Goal: Find specific page/section: Find specific page/section

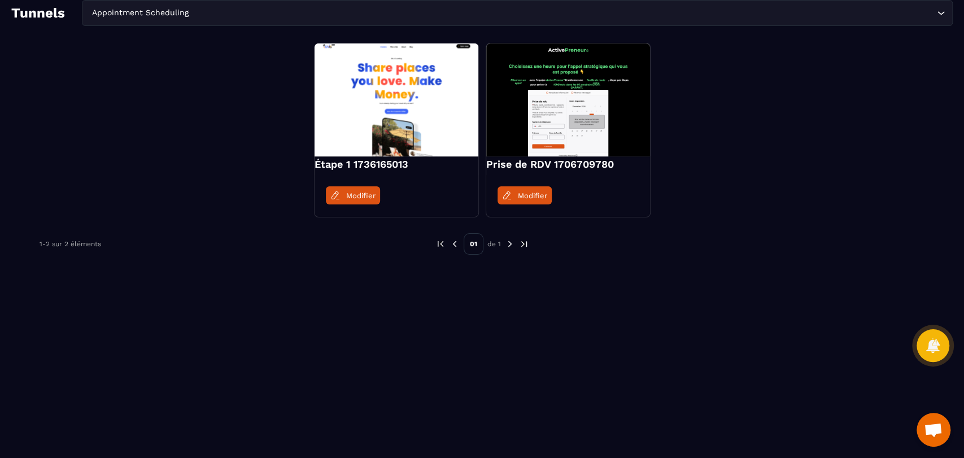
click at [265, 20] on div "Appointment Scheduling Loading..." at bounding box center [517, 13] width 871 height 26
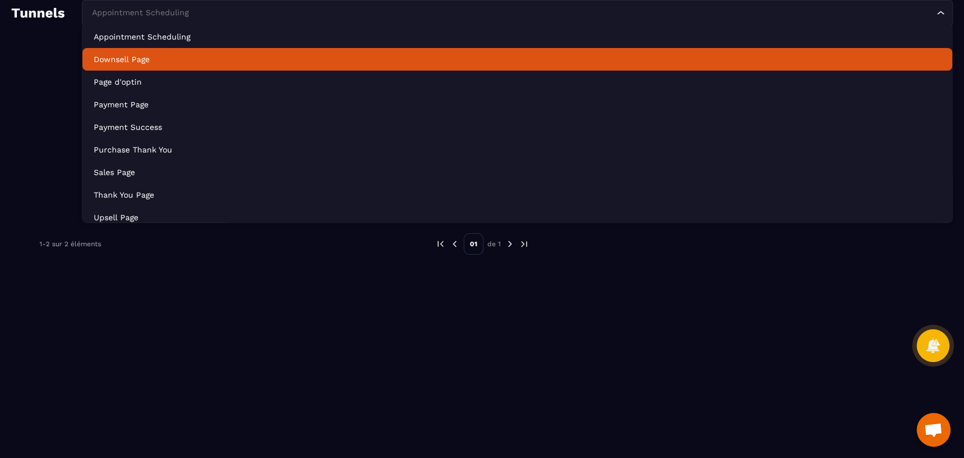
click at [249, 57] on p "Downsell Page" at bounding box center [518, 59] width 848 height 11
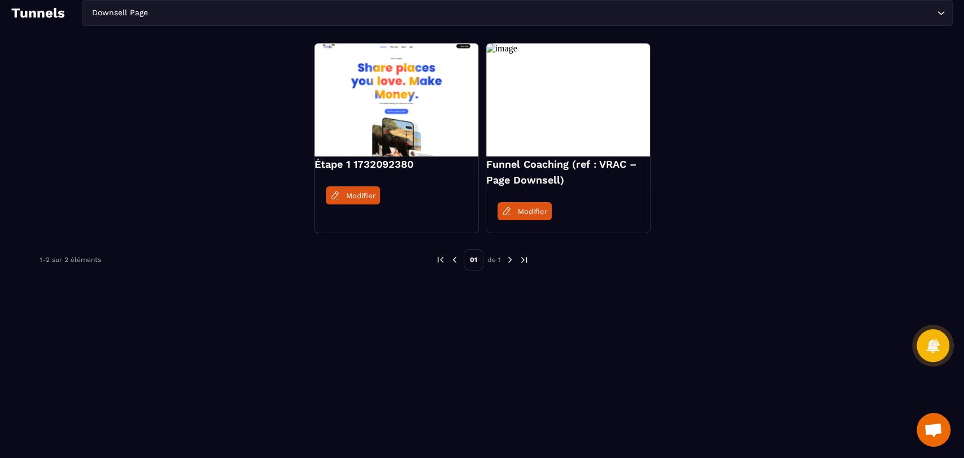
click at [136, 18] on div "Downsell Page" at bounding box center [512, 13] width 848 height 12
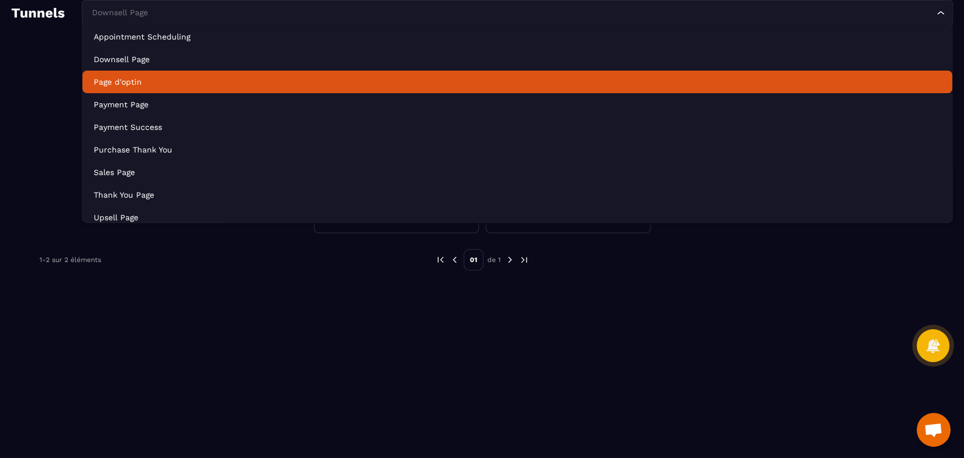
click at [159, 89] on li "Page d'optin" at bounding box center [517, 82] width 870 height 23
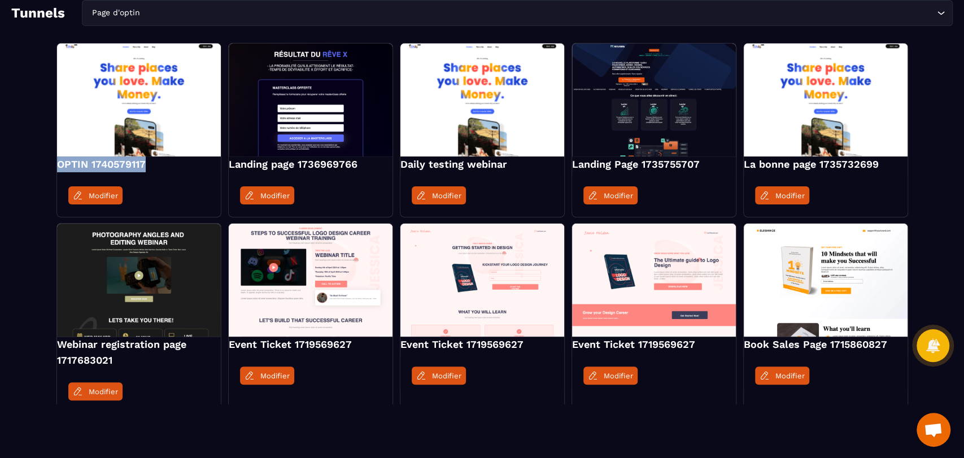
drag, startPoint x: 163, startPoint y: 168, endPoint x: 57, endPoint y: 169, distance: 105.7
click at [57, 169] on h4 "OPTIN 1740579117" at bounding box center [139, 165] width 164 height 16
copy h4 "OPTIN 1740579117"
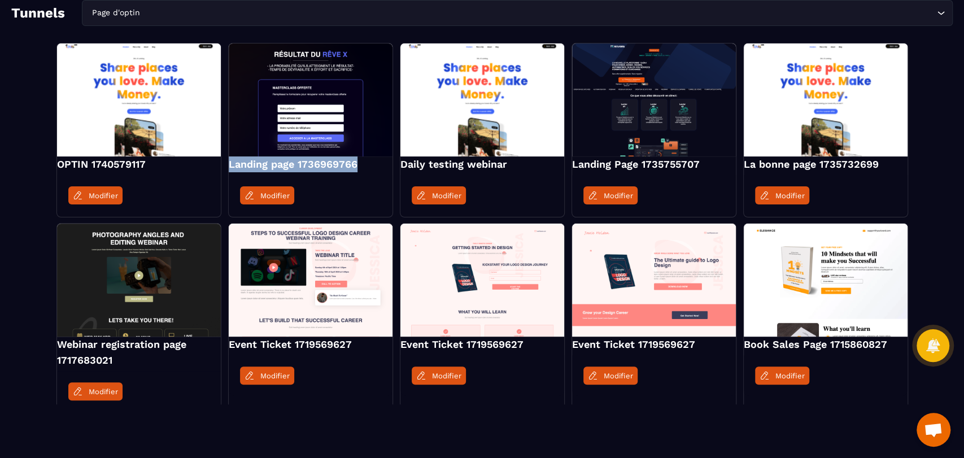
drag, startPoint x: 363, startPoint y: 161, endPoint x: 226, endPoint y: 173, distance: 137.2
click at [226, 173] on div "OPTIN 1740579117 Modifier Landing page 1736969766 Modifier Daily testing webina…" at bounding box center [482, 228] width 942 height 370
copy h4 "Landing page 1736969766"
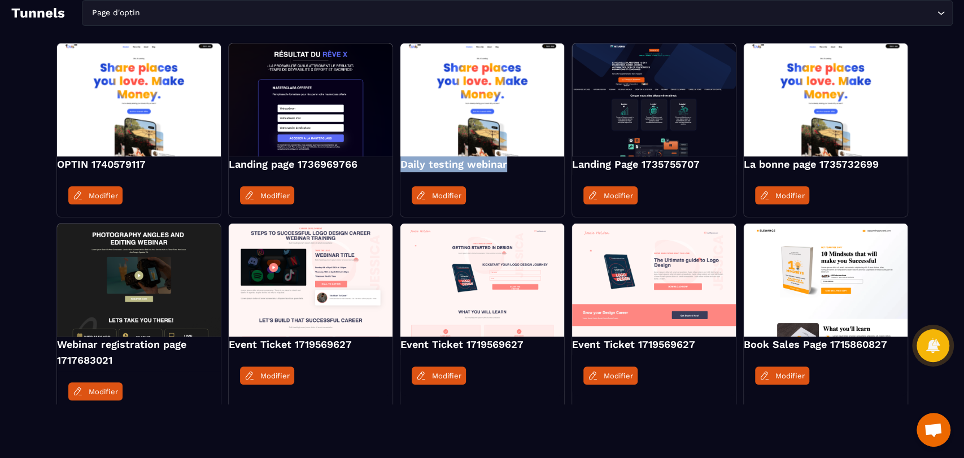
drag, startPoint x: 512, startPoint y: 166, endPoint x: 397, endPoint y: 167, distance: 115.3
click at [397, 167] on div "OPTIN 1740579117 Modifier Landing page 1736969766 Modifier Daily testing webina…" at bounding box center [482, 228] width 942 height 370
copy h4 "Daily testing webinar"
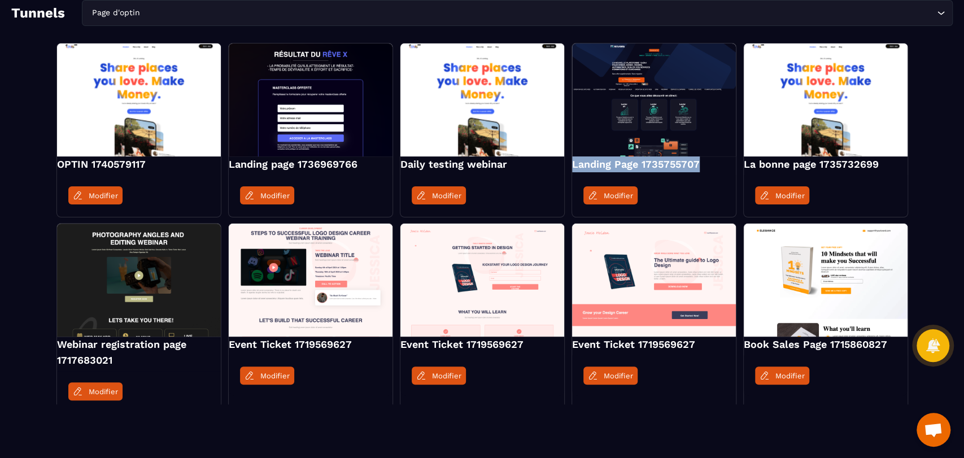
drag, startPoint x: 705, startPoint y: 164, endPoint x: 570, endPoint y: 171, distance: 135.8
click at [570, 171] on div "OPTIN 1740579117 Modifier Landing page 1736969766 Modifier Daily testing webina…" at bounding box center [482, 228] width 942 height 370
copy h4 "Landing Page 1735755707"
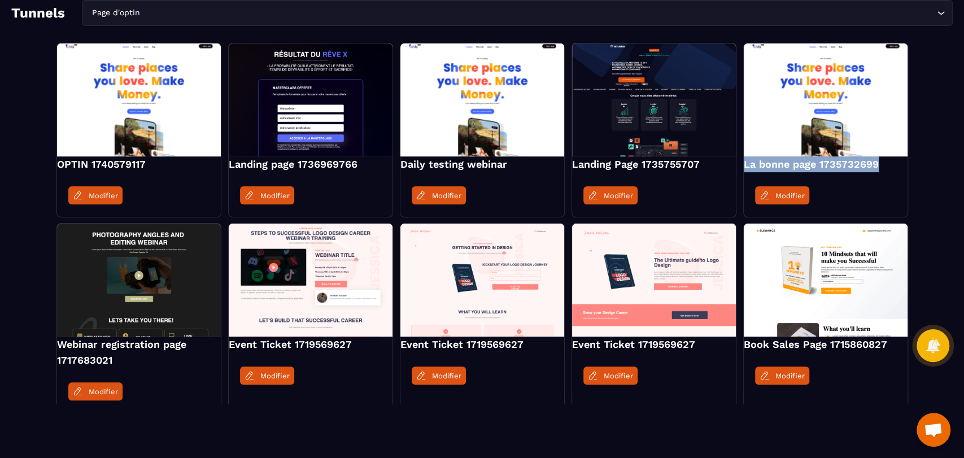
drag, startPoint x: 882, startPoint y: 164, endPoint x: 744, endPoint y: 168, distance: 138.5
click at [744, 168] on h4 "La bonne page 1735732699" at bounding box center [826, 165] width 164 height 16
copy h4 "La bonne page 1735732699"
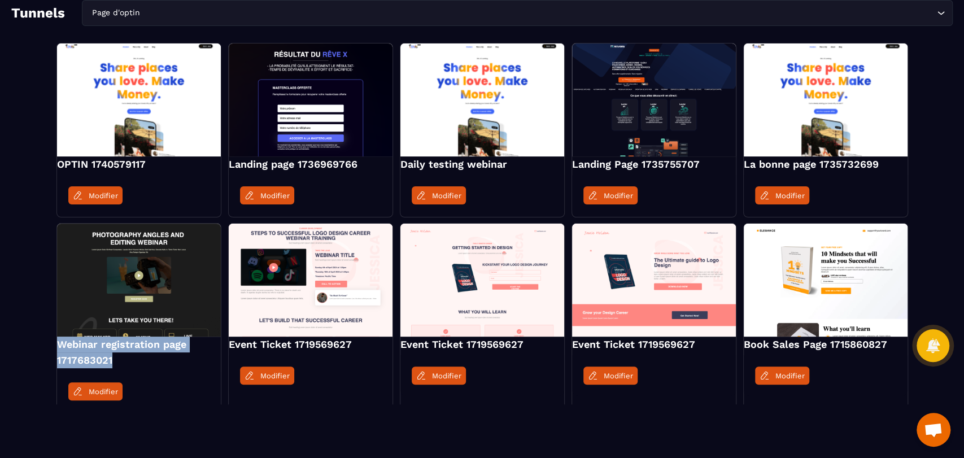
drag, startPoint x: 115, startPoint y: 362, endPoint x: 50, endPoint y: 352, distance: 66.2
click at [50, 352] on div "OPTIN 1740579117 Modifier Landing page 1736969766 Modifier Daily testing webina…" at bounding box center [482, 228] width 942 height 370
copy h4 "Webinar registration page 1717683021"
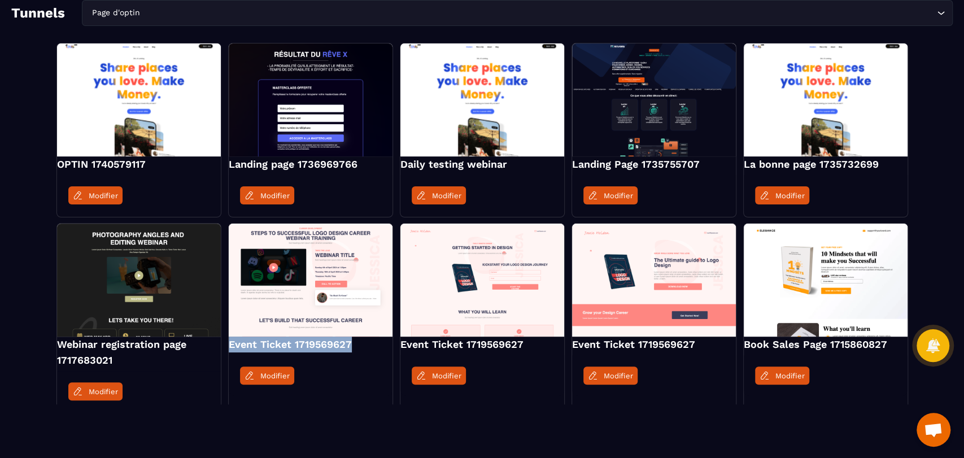
drag, startPoint x: 354, startPoint y: 342, endPoint x: 229, endPoint y: 351, distance: 125.2
click at [229, 351] on h4 "Event Ticket 1719569627" at bounding box center [311, 345] width 164 height 16
copy h4 "Event Ticket 1719569627"
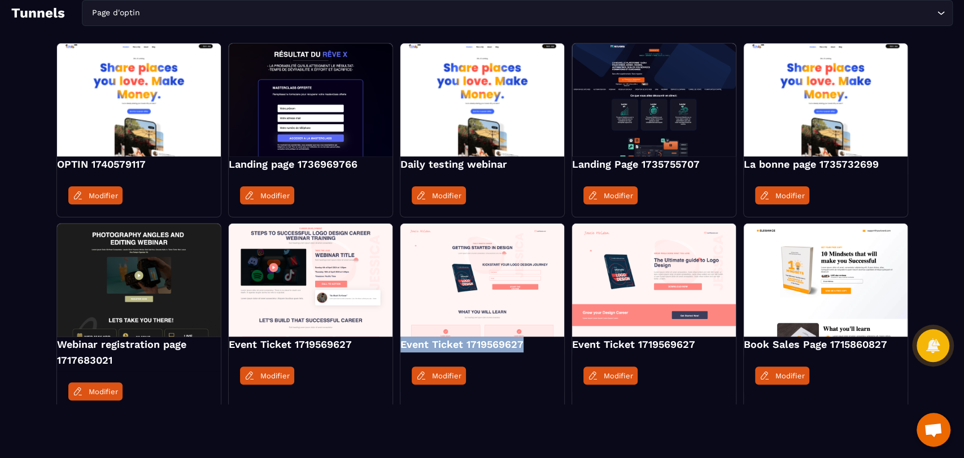
drag, startPoint x: 529, startPoint y: 347, endPoint x: 401, endPoint y: 349, distance: 128.8
click at [401, 349] on h4 "Event Ticket 1719569627" at bounding box center [483, 345] width 164 height 16
copy h4 "Event Ticket 1719569627"
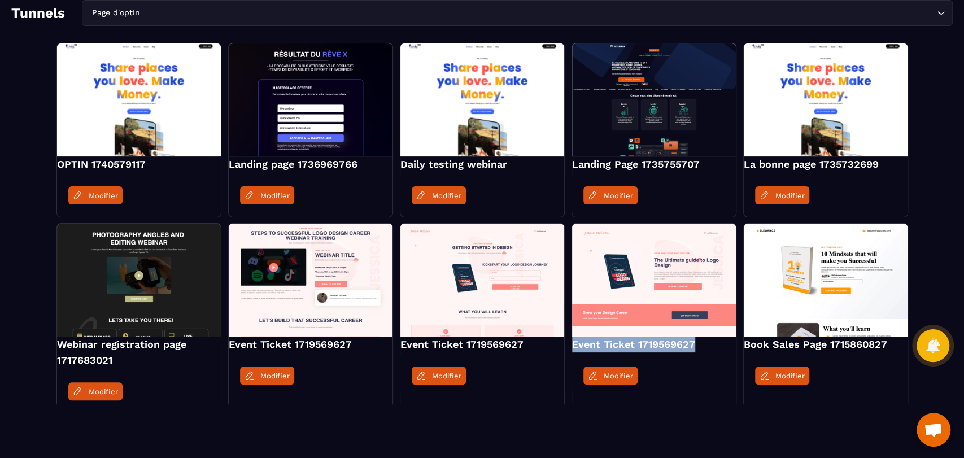
drag, startPoint x: 698, startPoint y: 341, endPoint x: 573, endPoint y: 349, distance: 125.7
click at [573, 349] on h4 "Event Ticket 1719569627" at bounding box center [654, 345] width 164 height 16
copy h4 "Event Ticket 1719569627"
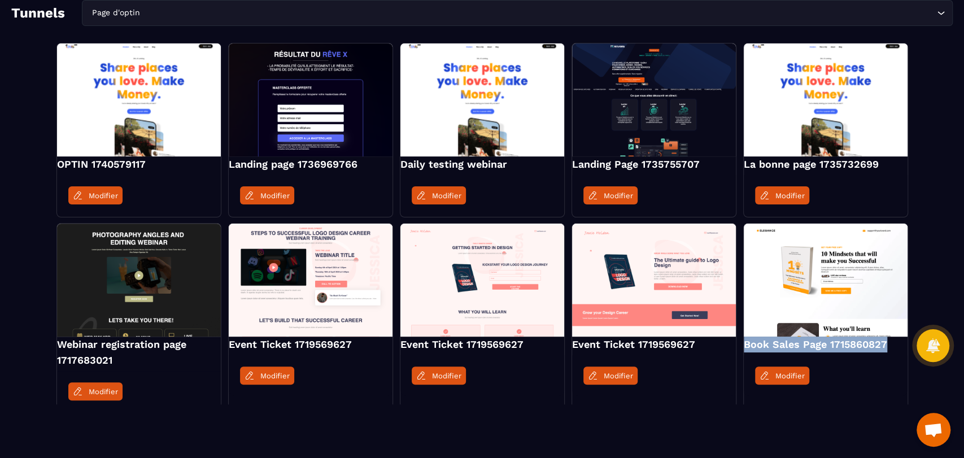
drag, startPoint x: 887, startPoint y: 340, endPoint x: 742, endPoint y: 348, distance: 145.4
click at [742, 348] on div "OPTIN 1740579117 Modifier Landing page 1736969766 Modifier Daily testing webina…" at bounding box center [482, 228] width 942 height 370
copy h4 "Book Sales Page 1715860827"
click at [207, 10] on input "Search for option" at bounding box center [538, 13] width 792 height 12
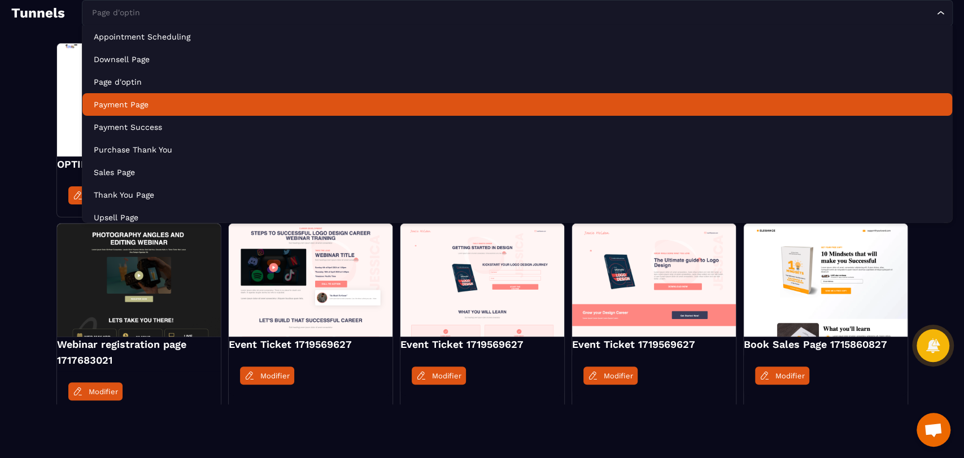
click at [176, 99] on p "Payment Page" at bounding box center [518, 104] width 848 height 11
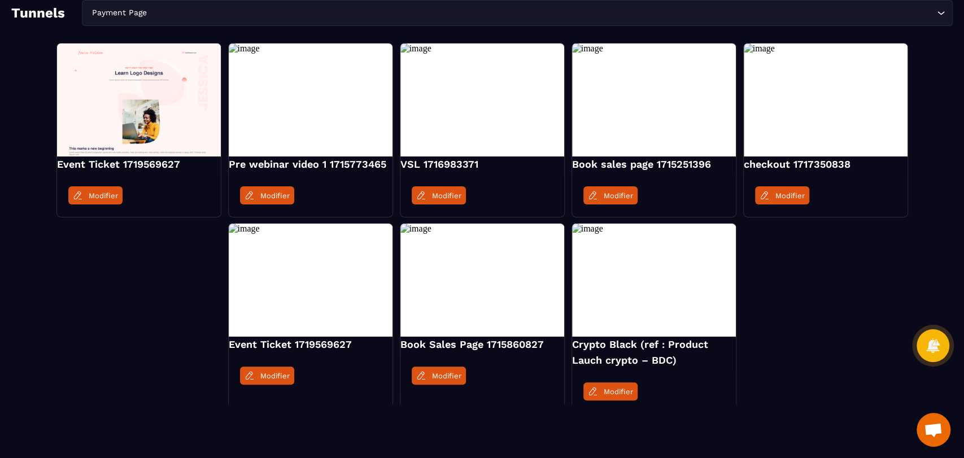
click at [221, 10] on input "Search for option" at bounding box center [541, 13] width 785 height 12
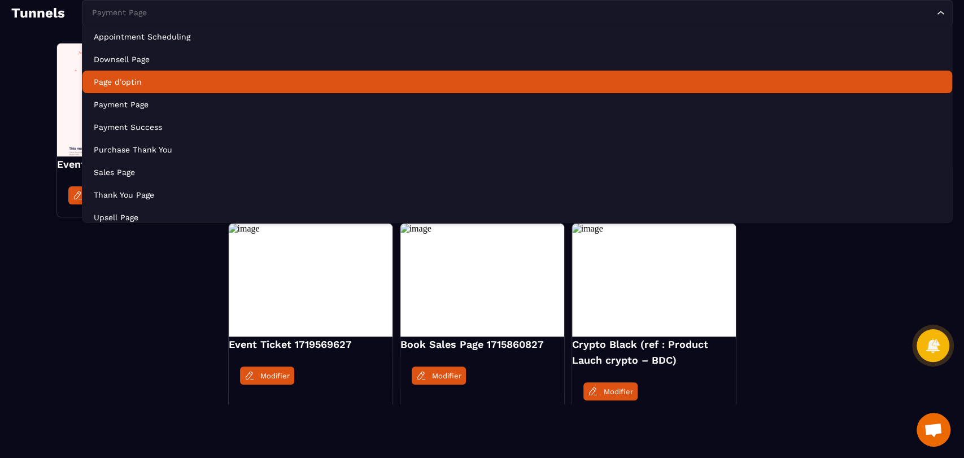
click at [190, 86] on p "Page d'optin" at bounding box center [518, 81] width 848 height 11
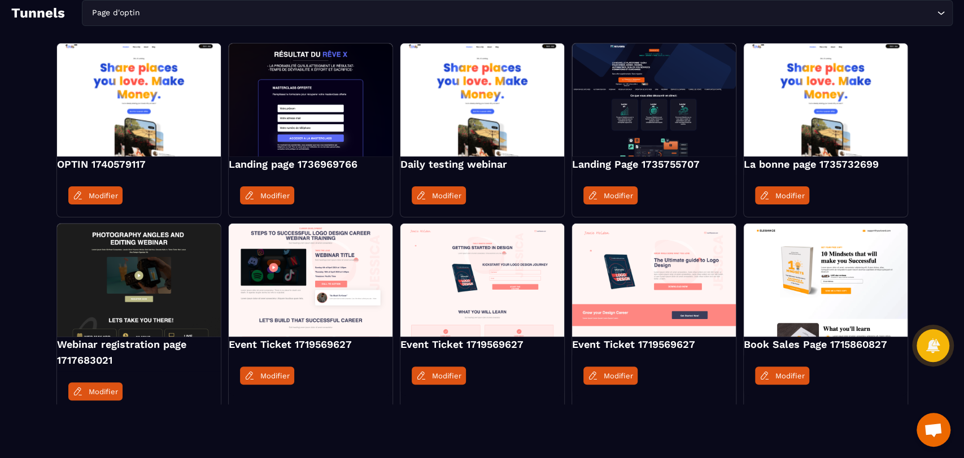
click at [226, 21] on div "Page d'optin Loading..." at bounding box center [517, 13] width 871 height 26
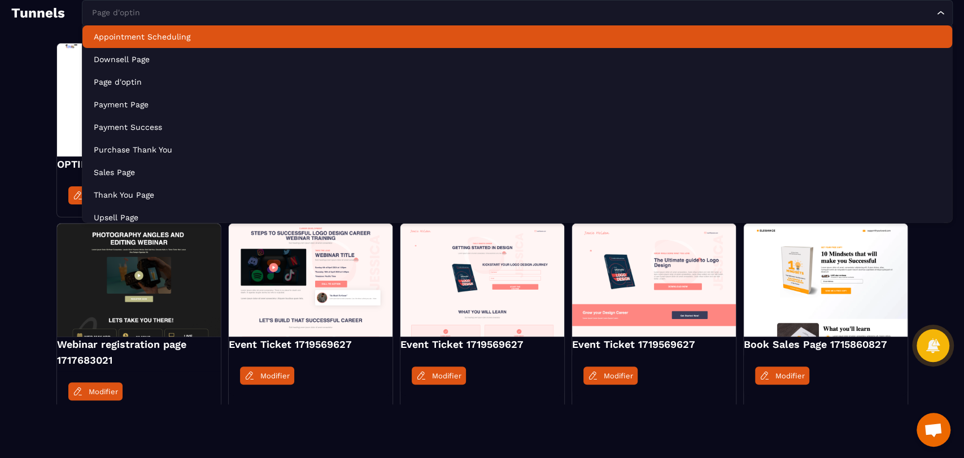
click at [223, 28] on li "Appointment Scheduling" at bounding box center [517, 36] width 870 height 23
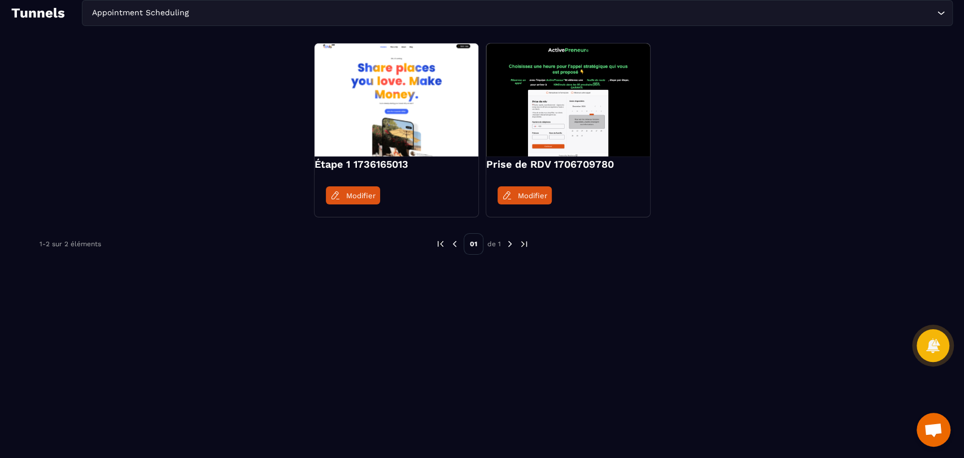
click at [129, 20] on div "Appointment Scheduling Loading..." at bounding box center [517, 13] width 871 height 26
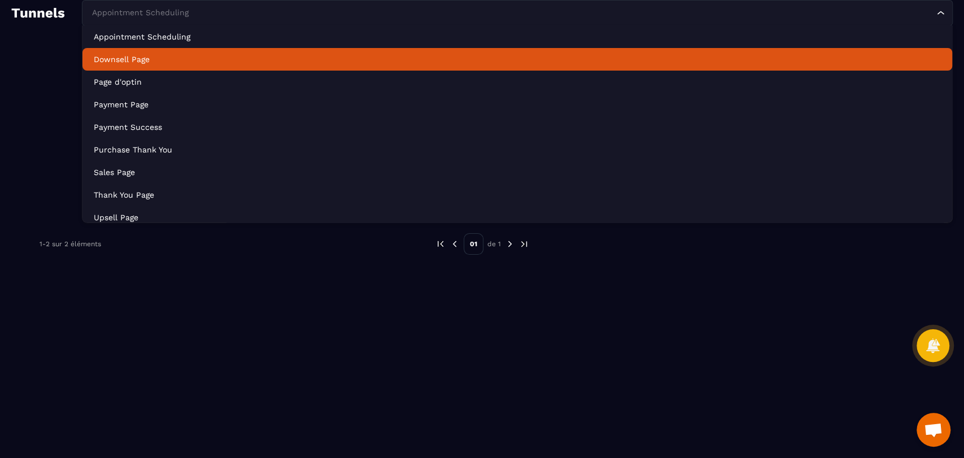
click at [143, 58] on p "Downsell Page" at bounding box center [518, 59] width 848 height 11
click at [205, 14] on input "Search for option" at bounding box center [511, 13] width 845 height 12
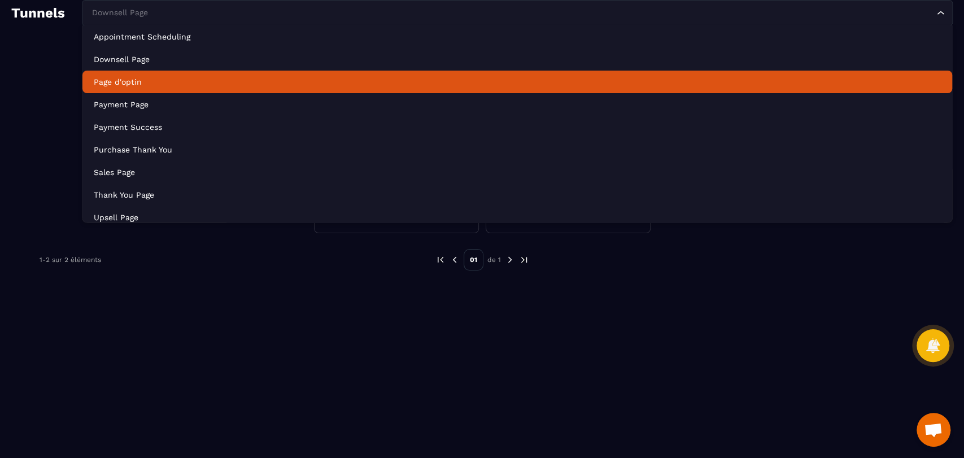
click at [194, 78] on p "Page d'optin" at bounding box center [518, 81] width 848 height 11
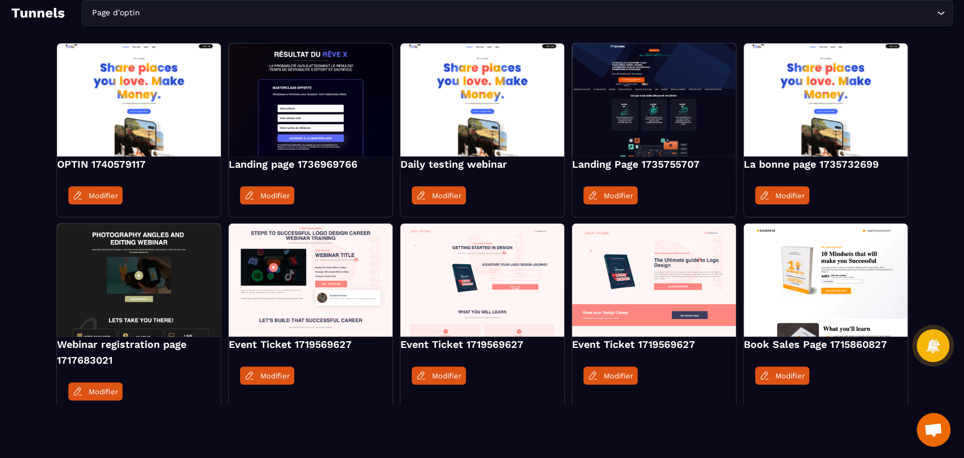
click at [807, 405] on html "Tunnels Page d'optin Loading... OPTIN 1740579117 Modifier Landing page 17369697…" at bounding box center [482, 202] width 964 height 405
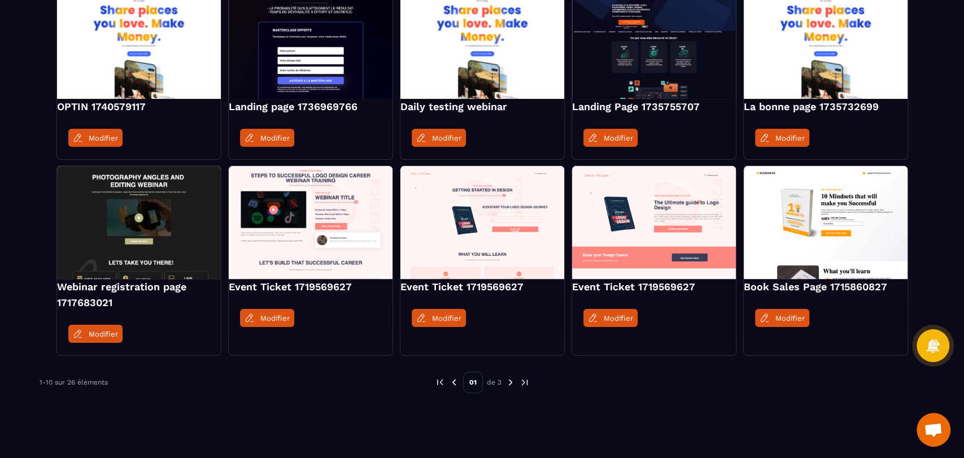
click at [511, 377] on img at bounding box center [511, 382] width 10 height 10
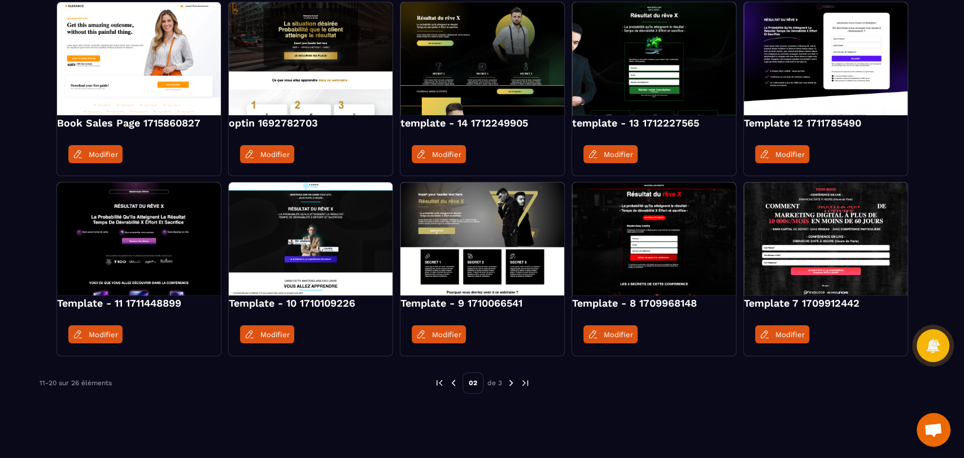
scroll to position [0, 0]
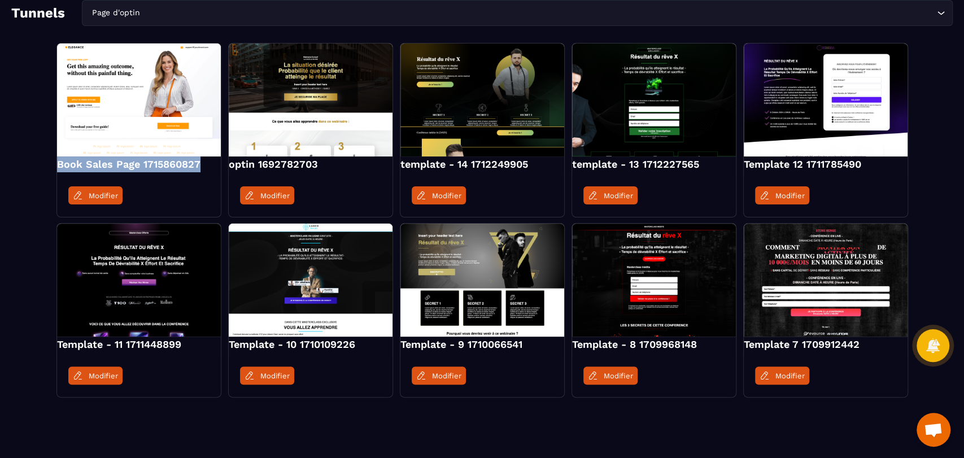
drag, startPoint x: 206, startPoint y: 162, endPoint x: 55, endPoint y: 166, distance: 150.3
click at [55, 166] on div "Book Sales Page 1715860827 Modifier optin 1692782703 Modifier template - 14 171…" at bounding box center [482, 220] width 942 height 354
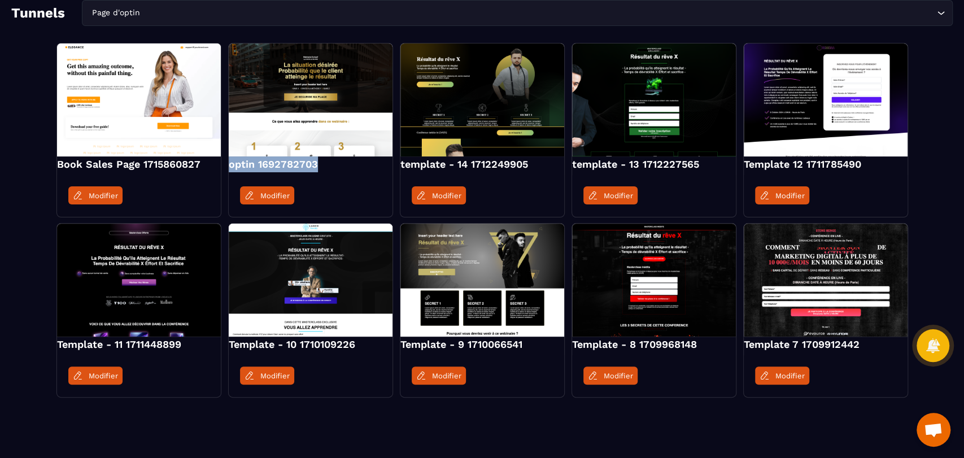
drag, startPoint x: 324, startPoint y: 165, endPoint x: 225, endPoint y: 164, distance: 98.9
click at [225, 164] on div "Book Sales Page 1715860827 Modifier optin 1692782703 Modifier template - 14 171…" at bounding box center [482, 220] width 942 height 354
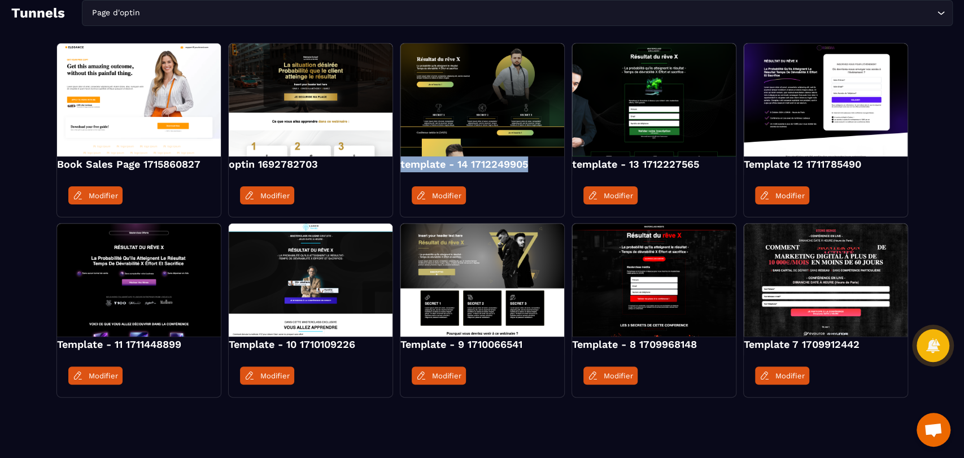
drag, startPoint x: 537, startPoint y: 167, endPoint x: 402, endPoint y: 168, distance: 135.6
click at [402, 168] on h4 "template - 14 1712249905" at bounding box center [483, 165] width 164 height 16
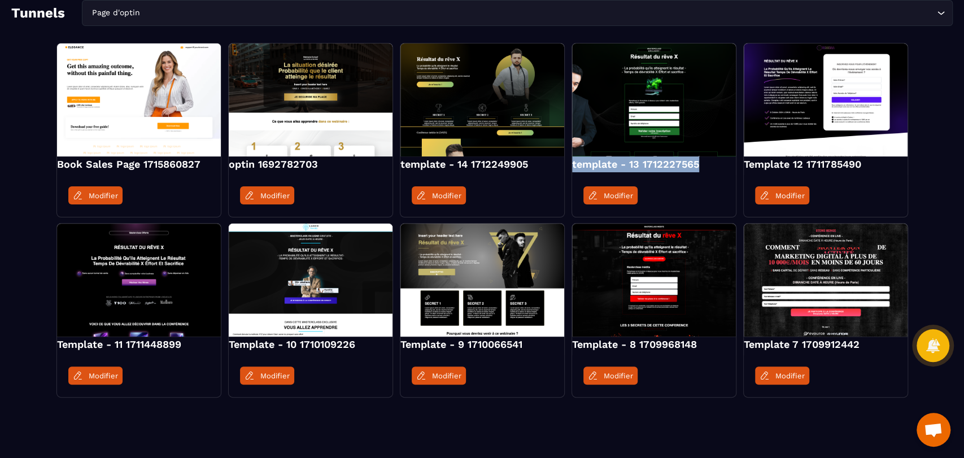
drag, startPoint x: 703, startPoint y: 160, endPoint x: 573, endPoint y: 168, distance: 130.2
click at [573, 168] on h4 "template - 13 1712227565" at bounding box center [654, 165] width 164 height 16
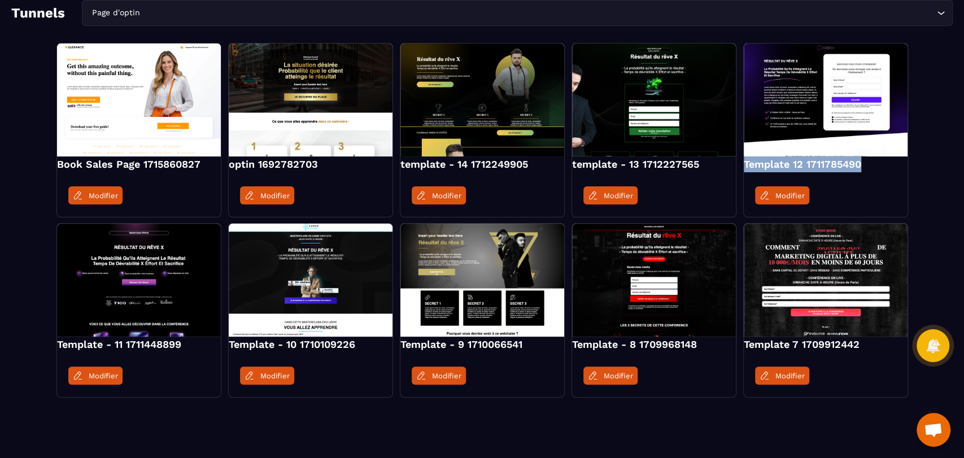
drag, startPoint x: 866, startPoint y: 165, endPoint x: 741, endPoint y: 168, distance: 124.3
click at [741, 168] on div "Book Sales Page 1715860827 Modifier optin 1692782703 Modifier template - 14 171…" at bounding box center [482, 220] width 942 height 354
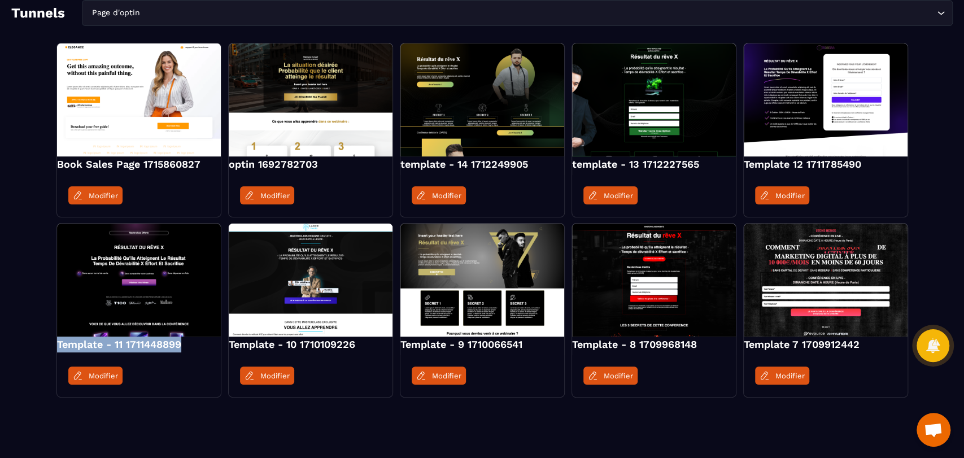
drag, startPoint x: 193, startPoint y: 341, endPoint x: 36, endPoint y: 346, distance: 157.2
click at [36, 346] on div "Book Sales Page 1715860827 Modifier optin 1692782703 Modifier template - 14 171…" at bounding box center [482, 220] width 942 height 354
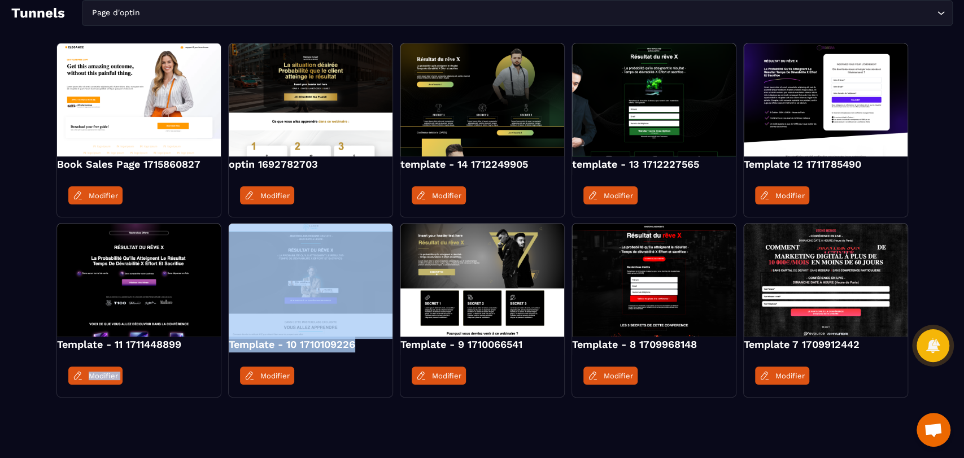
drag, startPoint x: 362, startPoint y: 340, endPoint x: 223, endPoint y: 349, distance: 138.7
click at [223, 349] on div "Book Sales Page 1715860827 Modifier optin 1692782703 Modifier template - 14 171…" at bounding box center [482, 220] width 942 height 354
click at [255, 338] on h4 "Template - 10 1710109226" at bounding box center [311, 345] width 164 height 16
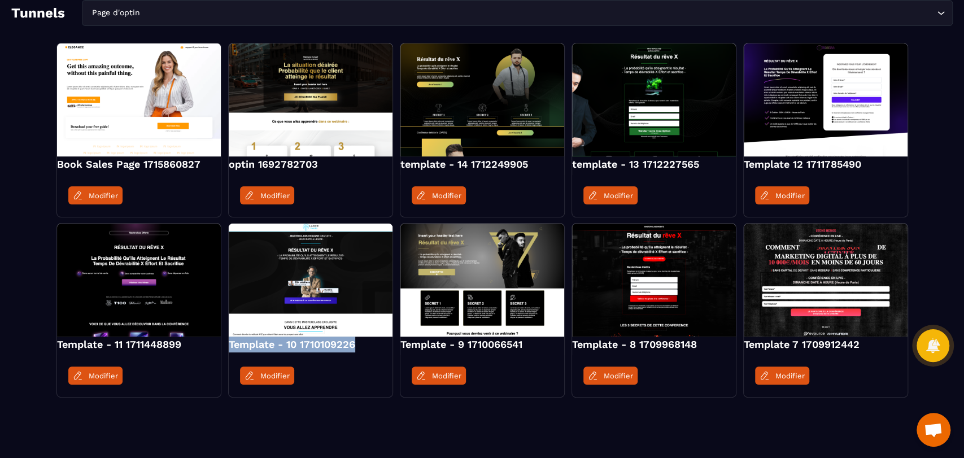
drag, startPoint x: 369, startPoint y: 345, endPoint x: 230, endPoint y: 353, distance: 139.2
click at [230, 353] on div "Template - 10 1710109226 Modifier" at bounding box center [310, 310] width 165 height 175
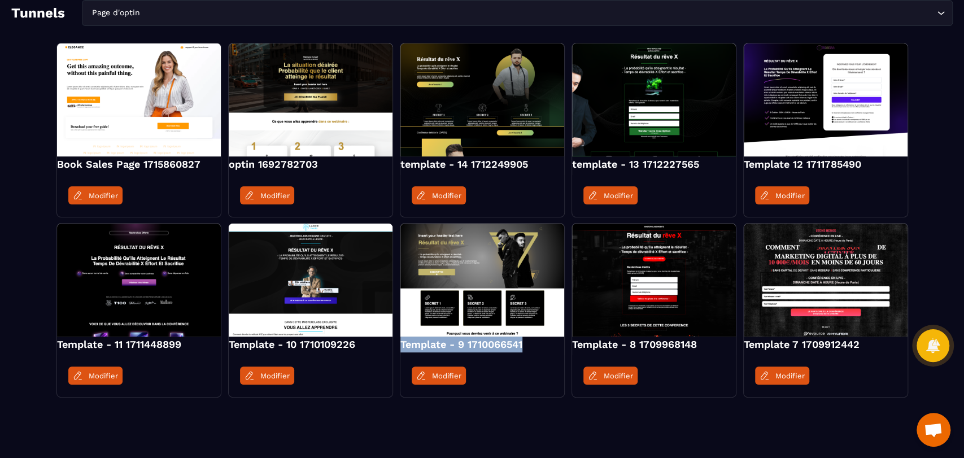
drag, startPoint x: 532, startPoint y: 344, endPoint x: 400, endPoint y: 345, distance: 132.2
click at [401, 345] on h4 "Template - 9 1710066541" at bounding box center [483, 345] width 164 height 16
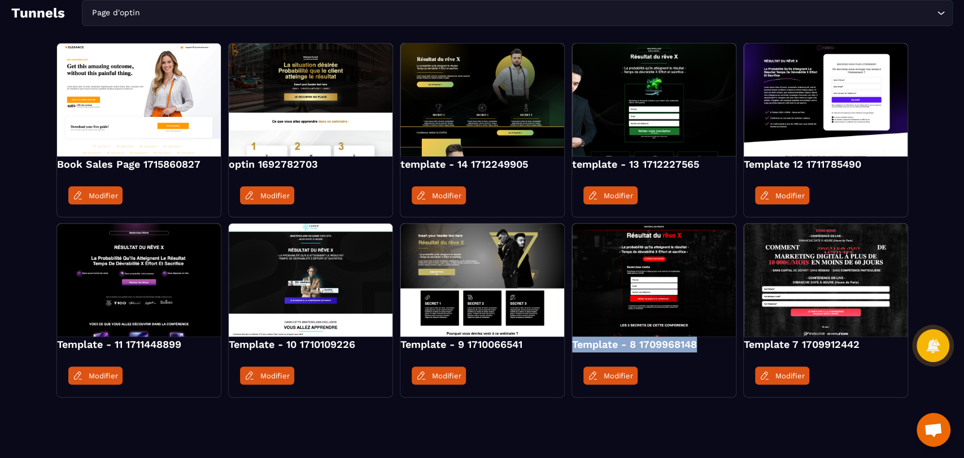
drag, startPoint x: 701, startPoint y: 347, endPoint x: 572, endPoint y: 346, distance: 129.4
click at [572, 346] on h4 "Template - 8 1709968148" at bounding box center [654, 345] width 164 height 16
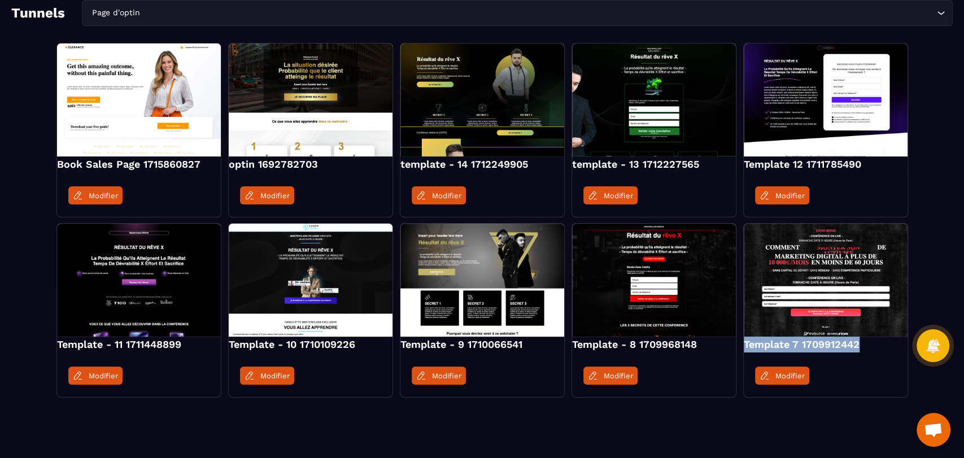
drag, startPoint x: 860, startPoint y: 344, endPoint x: 741, endPoint y: 350, distance: 119.4
click at [741, 350] on div "Book Sales Page 1715860827 Modifier optin 1692782703 Modifier template - 14 171…" at bounding box center [482, 220] width 942 height 354
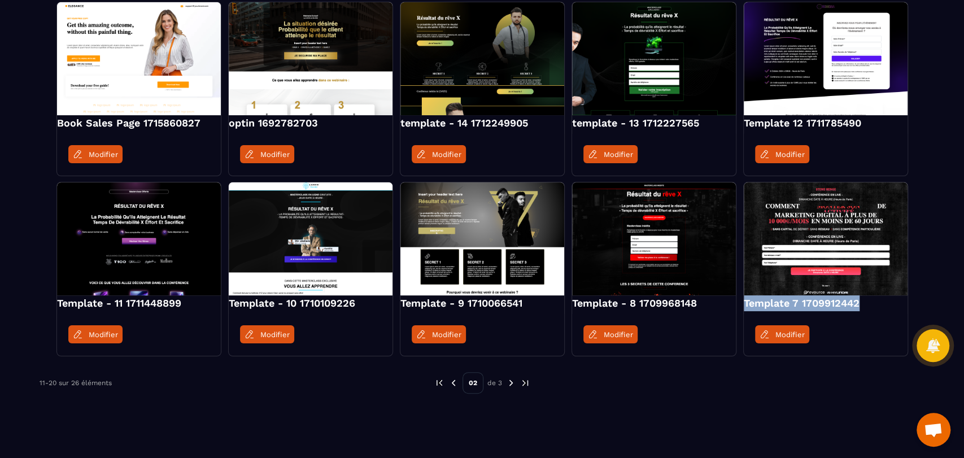
click at [515, 382] on img at bounding box center [511, 383] width 10 height 10
click at [511, 384] on img at bounding box center [511, 383] width 10 height 10
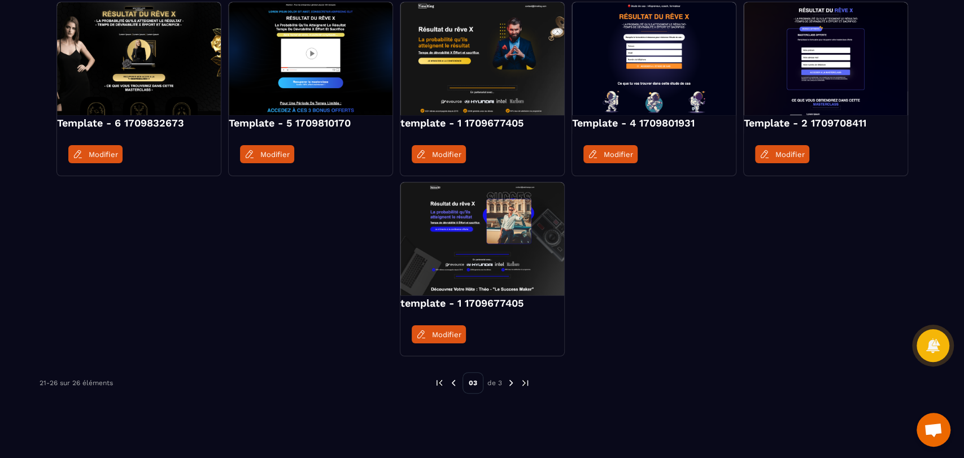
scroll to position [0, 0]
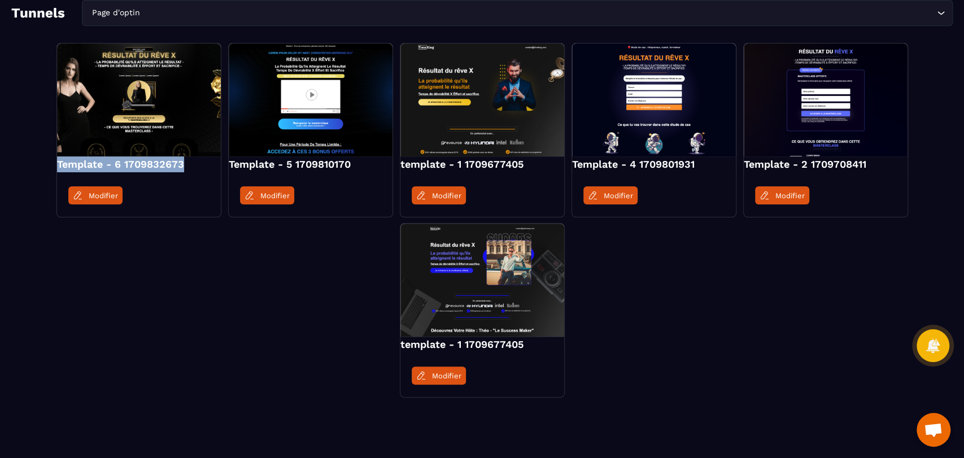
drag, startPoint x: 192, startPoint y: 167, endPoint x: 53, endPoint y: 167, distance: 139.6
click at [53, 167] on div "Template - 6 1709832673 Modifier Template - 5 1709810170 Modifier template - 1 …" at bounding box center [482, 220] width 942 height 354
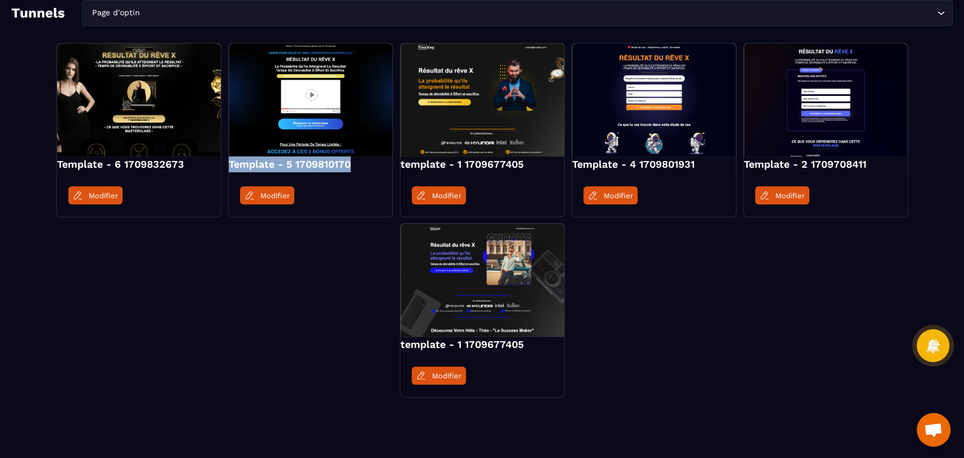
drag, startPoint x: 353, startPoint y: 161, endPoint x: 227, endPoint y: 167, distance: 126.1
click at [227, 167] on div "Template - 6 1709832673 Modifier Template - 5 1709810170 Modifier template - 1 …" at bounding box center [482, 220] width 942 height 354
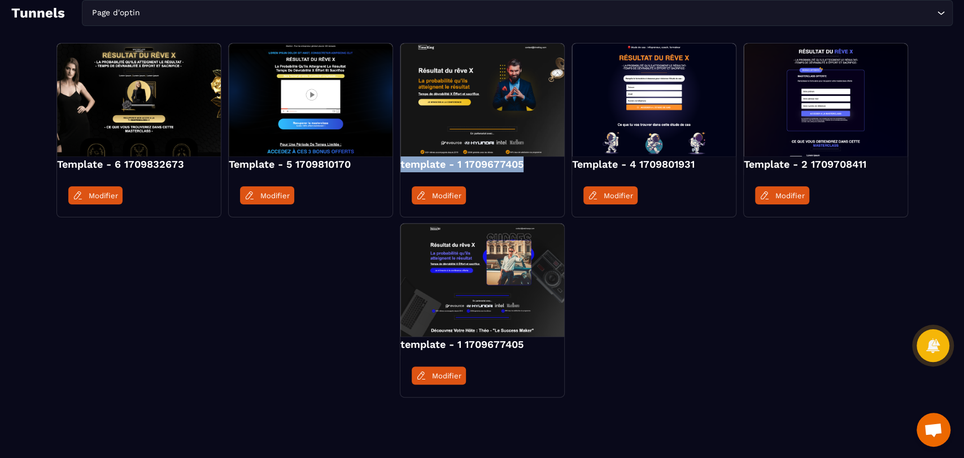
drag, startPoint x: 525, startPoint y: 162, endPoint x: 398, endPoint y: 168, distance: 127.8
click at [398, 168] on div "Template - 6 1709832673 Modifier Template - 5 1709810170 Modifier template - 1 …" at bounding box center [482, 220] width 942 height 354
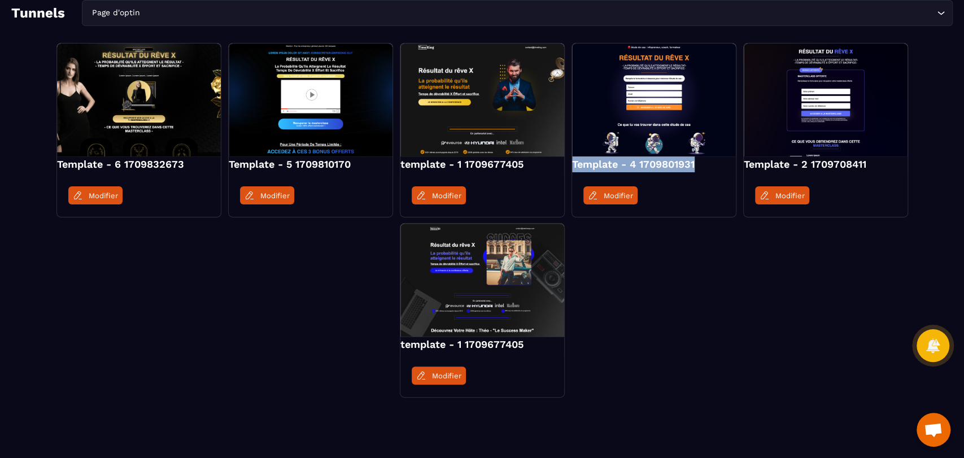
drag, startPoint x: 709, startPoint y: 168, endPoint x: 568, endPoint y: 170, distance: 140.1
click at [568, 170] on div "Template - 6 1709832673 Modifier Template - 5 1709810170 Modifier template - 1 …" at bounding box center [482, 220] width 942 height 354
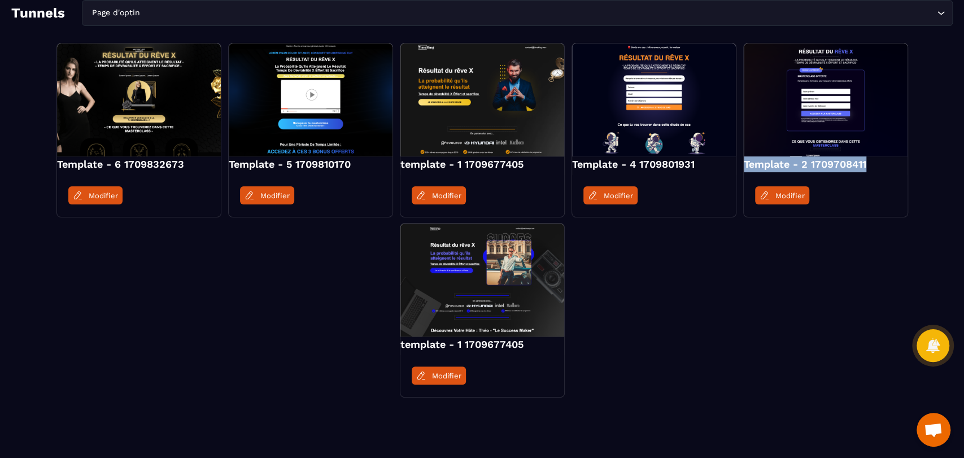
drag, startPoint x: 872, startPoint y: 170, endPoint x: 744, endPoint y: 171, distance: 127.7
click at [744, 171] on h4 "Template - 2 1709708411" at bounding box center [826, 165] width 164 height 16
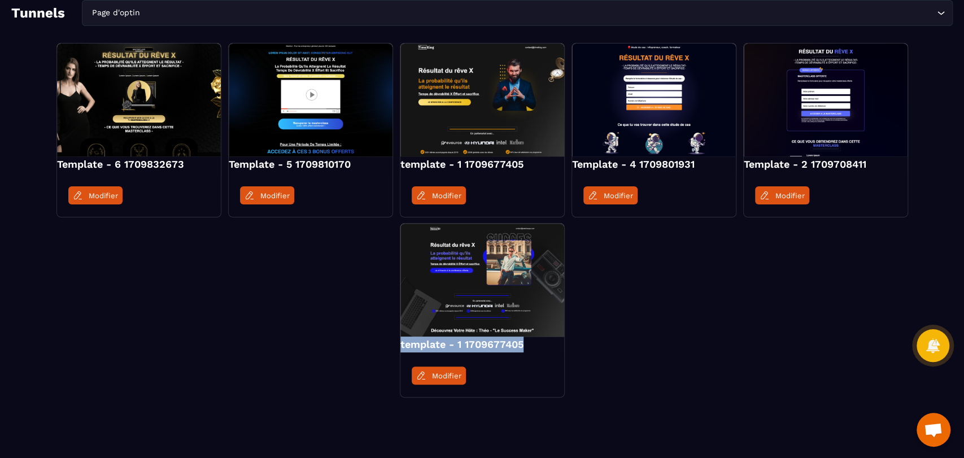
drag, startPoint x: 532, startPoint y: 344, endPoint x: 374, endPoint y: 344, distance: 158.2
click at [374, 344] on div "Template - 6 1709832673 Modifier Template - 5 1709810170 Modifier template - 1 …" at bounding box center [482, 220] width 942 height 354
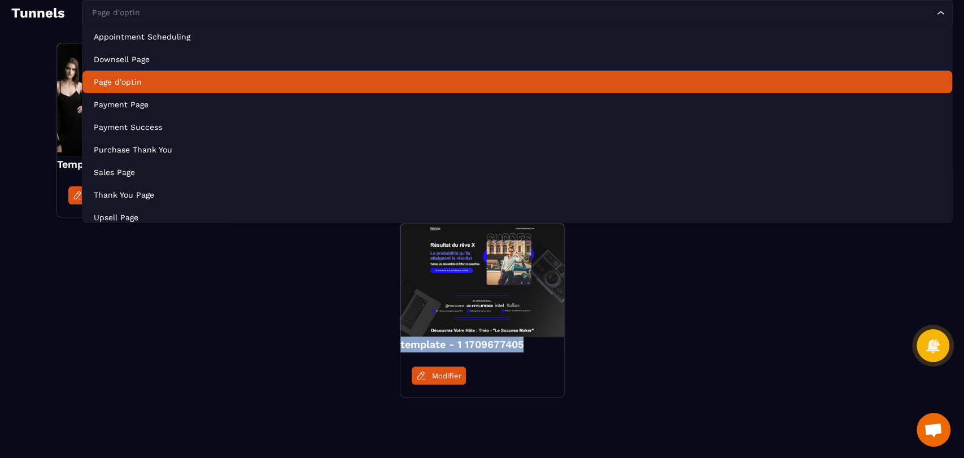
click at [173, 17] on input "Search for option" at bounding box center [511, 13] width 845 height 12
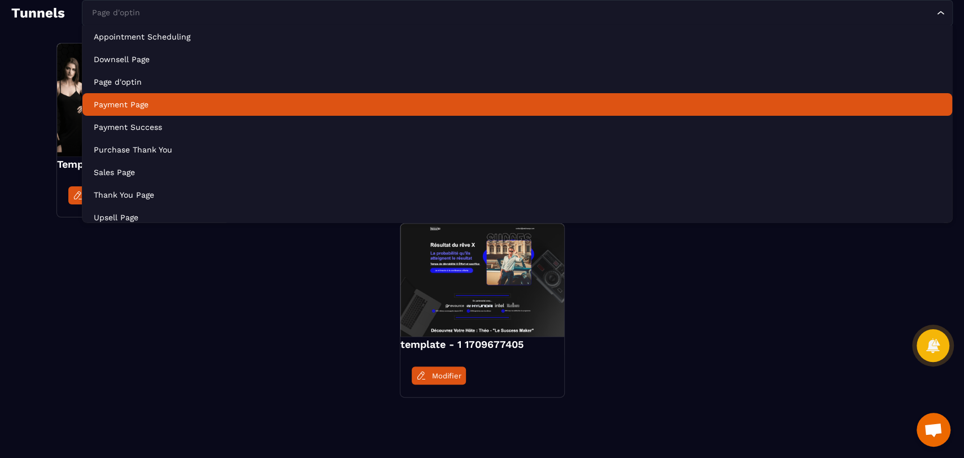
click at [172, 105] on p "Payment Page" at bounding box center [518, 104] width 848 height 11
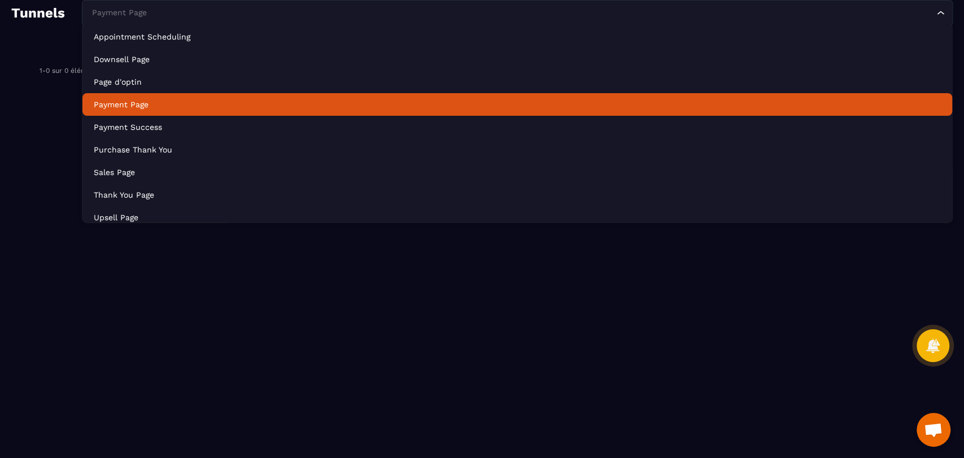
click at [490, 23] on div "Payment Page Loading..." at bounding box center [517, 13] width 871 height 26
click at [386, 99] on p "Payment Page" at bounding box center [518, 104] width 848 height 11
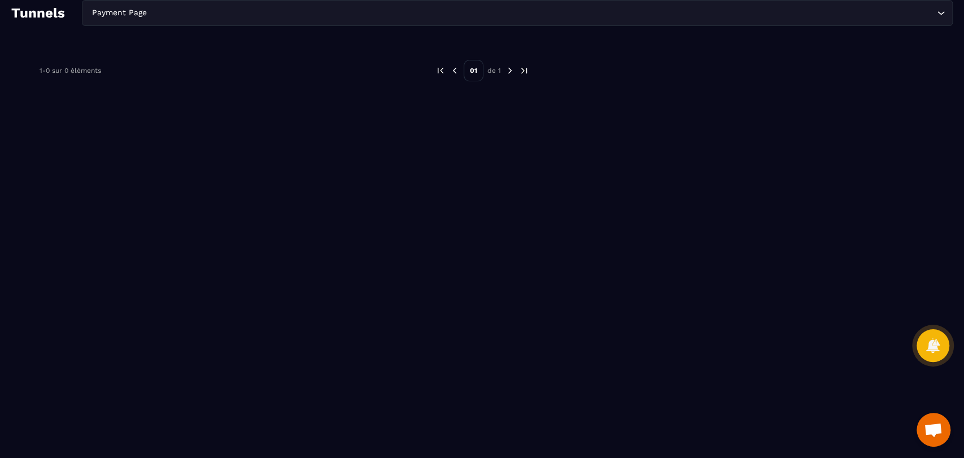
click at [442, 69] on img at bounding box center [441, 71] width 10 height 10
